Goal: Task Accomplishment & Management: Manage account settings

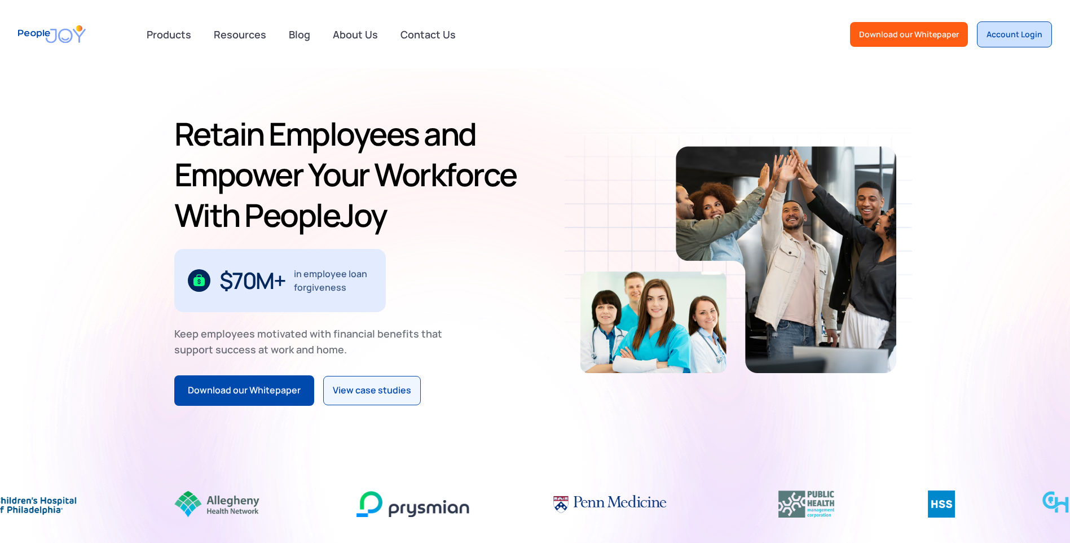
click at [1016, 41] on link "Account Login" at bounding box center [1014, 34] width 75 height 26
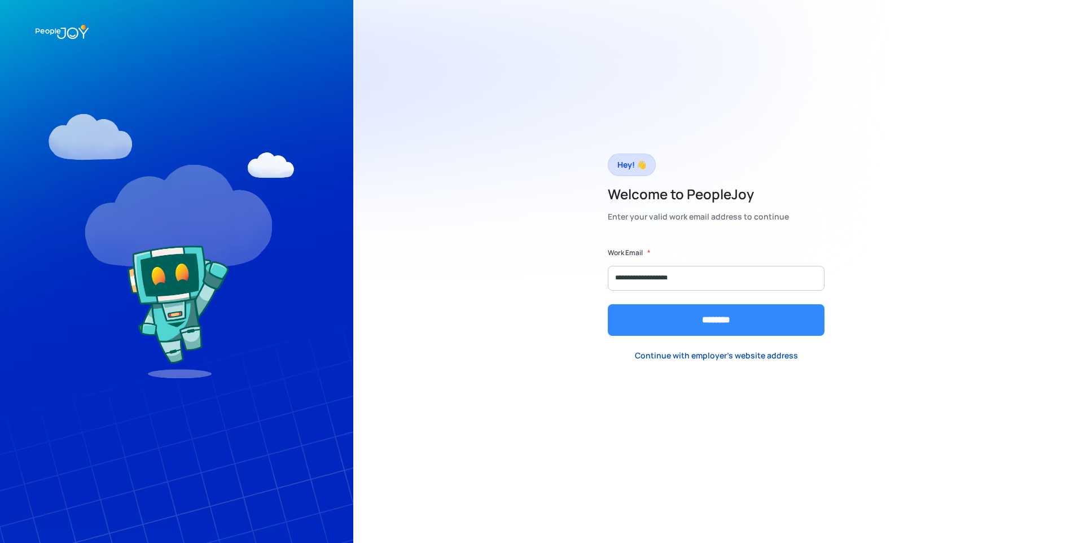
type input "**********"
click at [749, 321] on input "********" at bounding box center [716, 320] width 217 height 32
